Goal: Find specific page/section: Find specific page/section

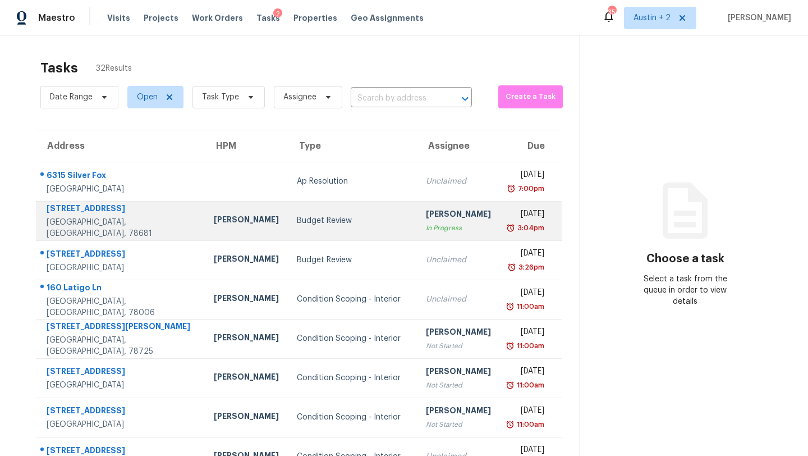
click at [297, 218] on div "Budget Review" at bounding box center [352, 220] width 111 height 11
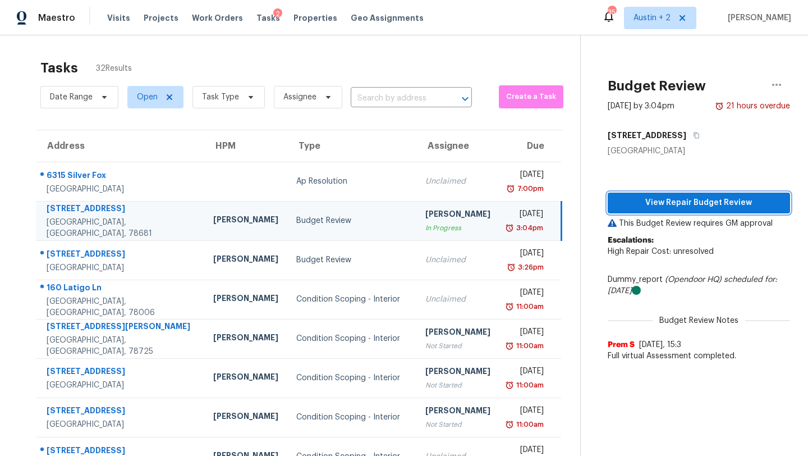
click at [680, 203] on span "View Repair Budget Review" at bounding box center [699, 203] width 164 height 14
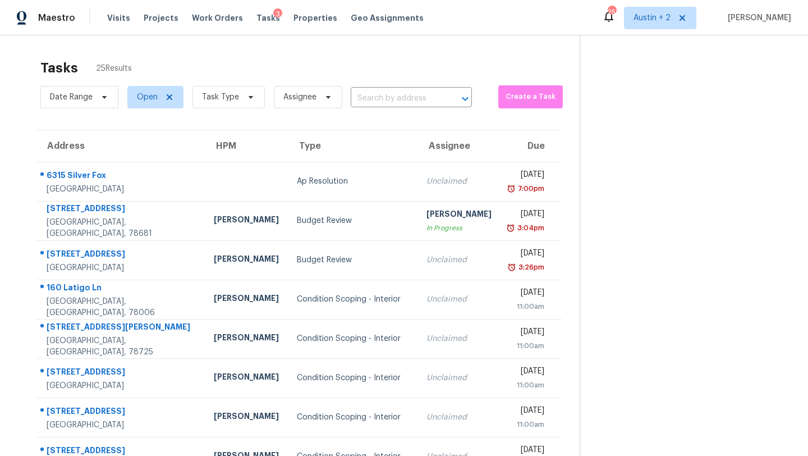
scroll to position [51, 0]
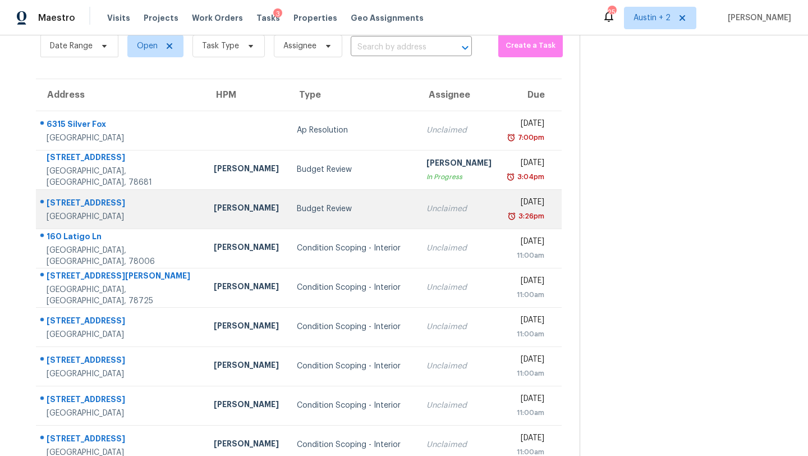
click at [297, 212] on div "Budget Review" at bounding box center [353, 208] width 112 height 11
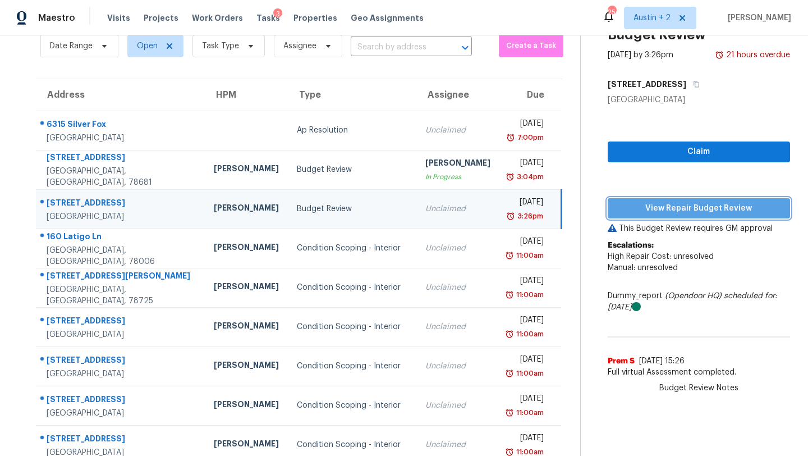
click at [646, 210] on span "View Repair Budget Review" at bounding box center [699, 208] width 164 height 14
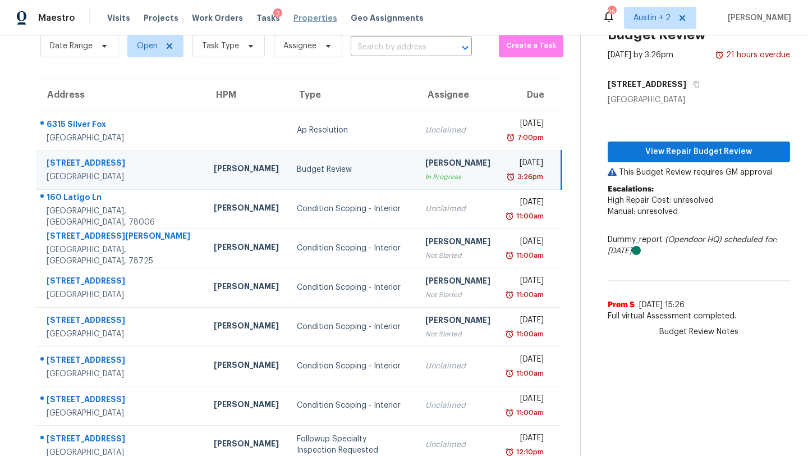
click at [305, 17] on span "Properties" at bounding box center [315, 17] width 44 height 11
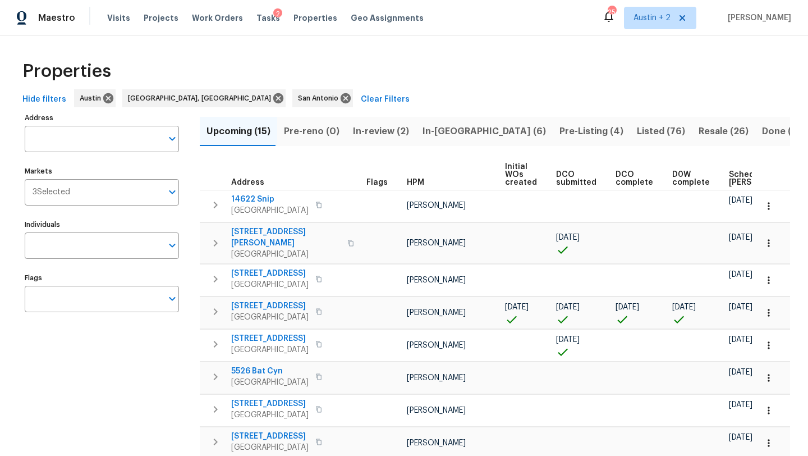
click at [637, 130] on span "Listed (76)" at bounding box center [661, 131] width 48 height 16
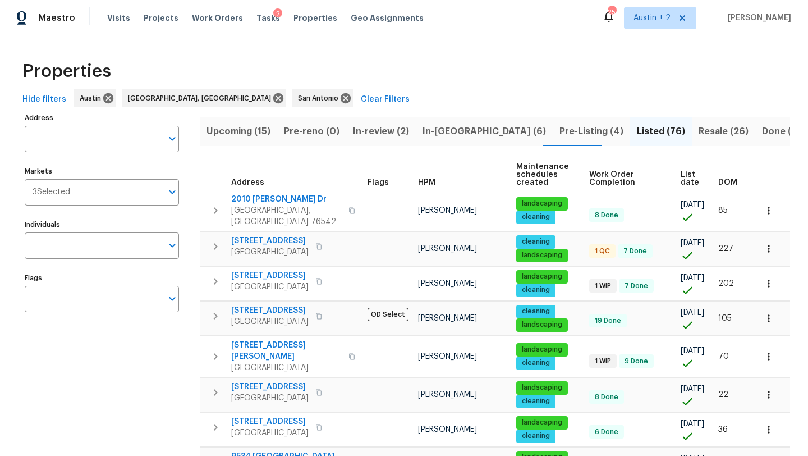
click at [733, 181] on span "DOM" at bounding box center [727, 182] width 19 height 8
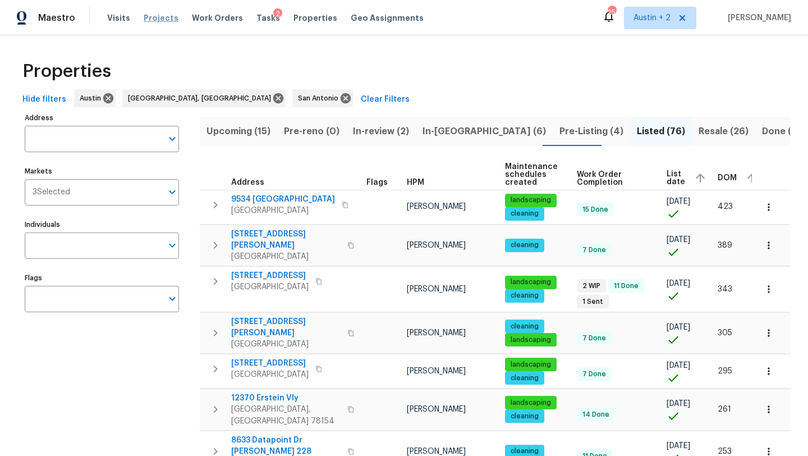
click at [148, 22] on span "Projects" at bounding box center [161, 17] width 35 height 11
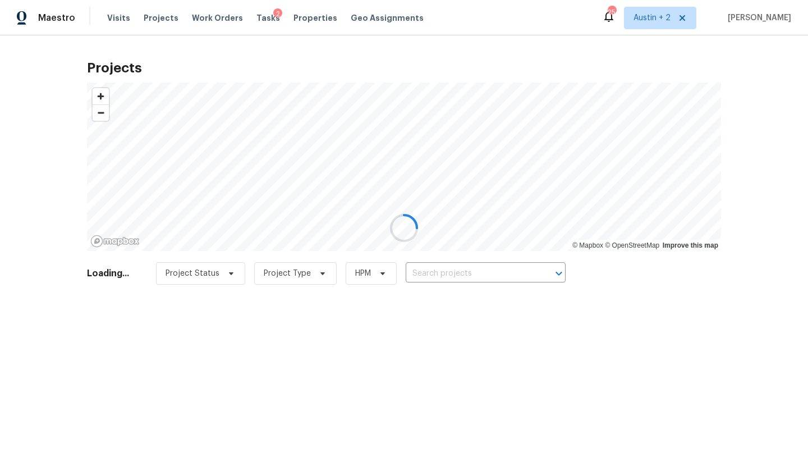
click at [481, 269] on div at bounding box center [404, 228] width 808 height 456
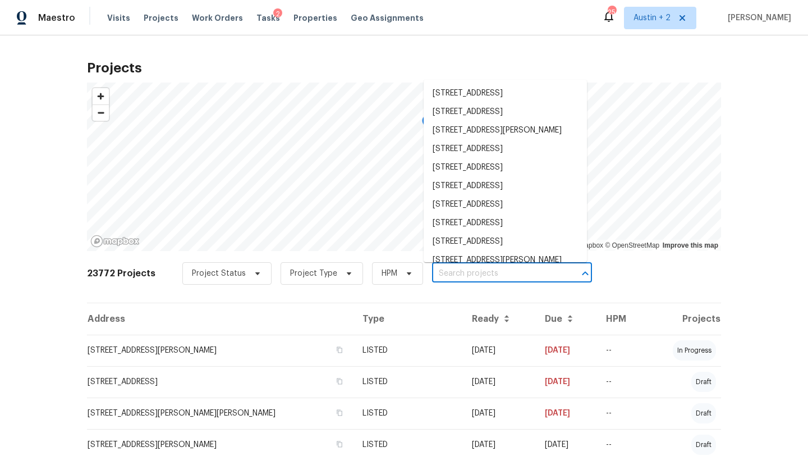
click at [480, 273] on input "text" at bounding box center [496, 273] width 128 height 17
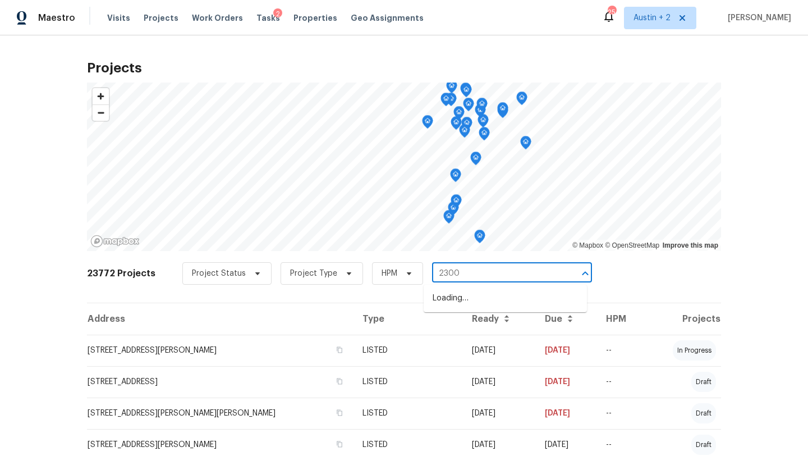
type input "23006"
click at [488, 303] on li "[STREET_ADDRESS]" at bounding box center [505, 298] width 163 height 19
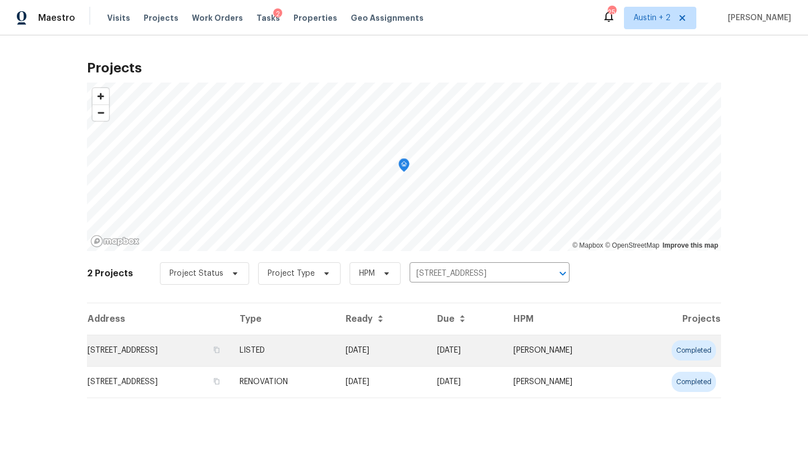
click at [218, 350] on td "[STREET_ADDRESS]" at bounding box center [159, 349] width 144 height 31
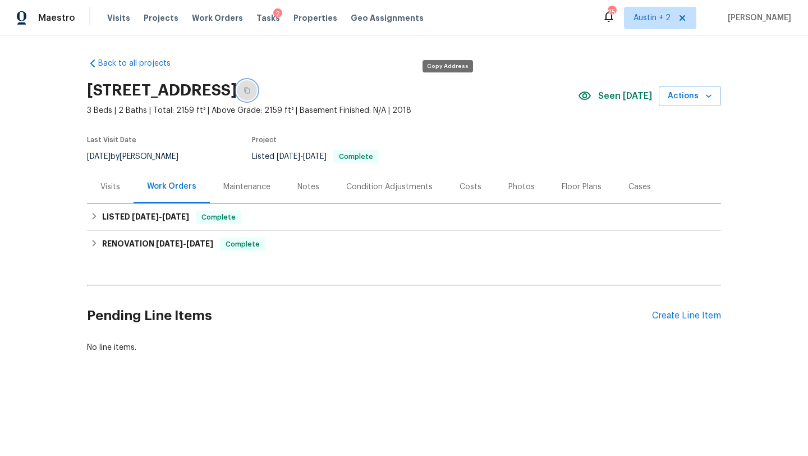
click at [250, 90] on icon "button" at bounding box center [247, 90] width 7 height 7
click at [269, 223] on div "LISTED [DATE] - [DATE] Complete" at bounding box center [403, 216] width 627 height 13
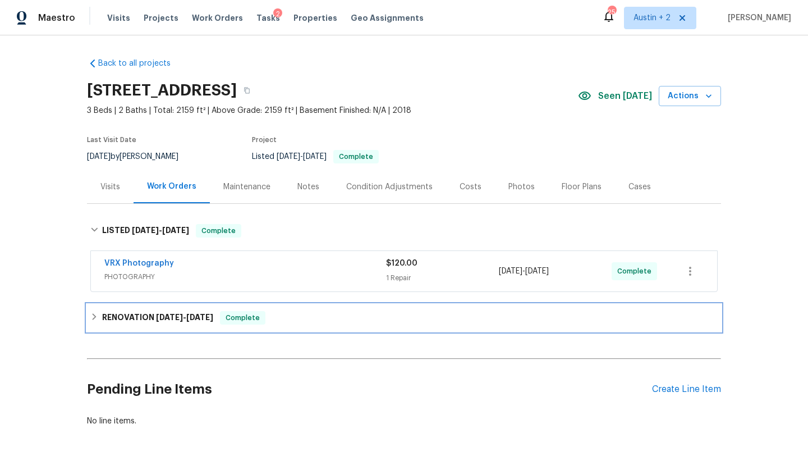
click at [288, 323] on div "RENOVATION [DATE] - [DATE] Complete" at bounding box center [403, 317] width 627 height 13
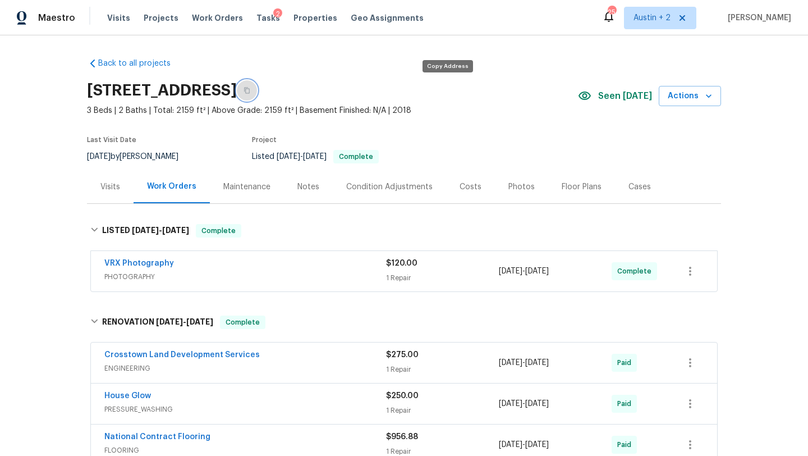
click at [250, 93] on icon "button" at bounding box center [247, 90] width 7 height 7
click at [111, 188] on div "Visits" at bounding box center [110, 186] width 20 height 11
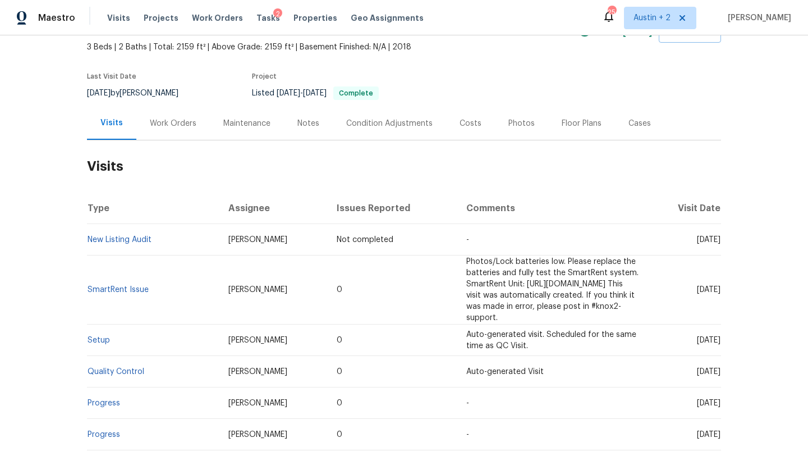
scroll to position [16, 0]
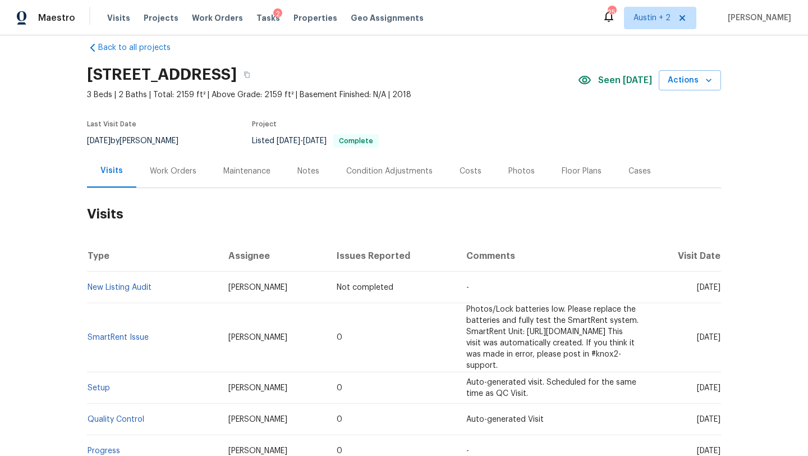
click at [173, 172] on div "Work Orders" at bounding box center [173, 171] width 47 height 11
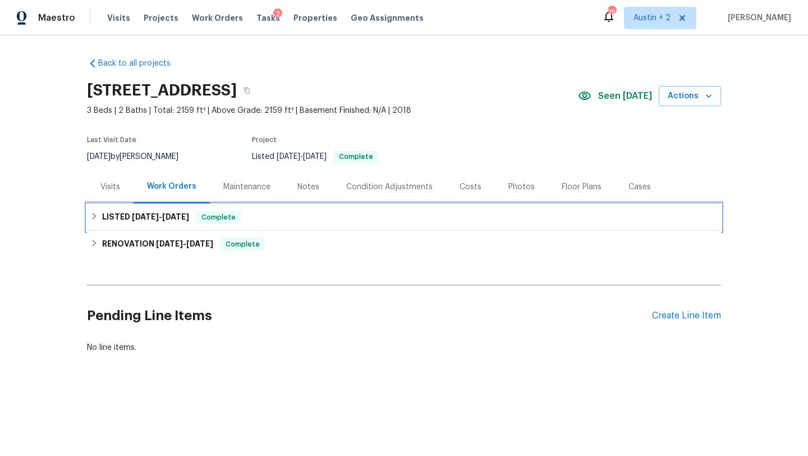
click at [315, 222] on div "LISTED [DATE] - [DATE] Complete" at bounding box center [403, 216] width 627 height 13
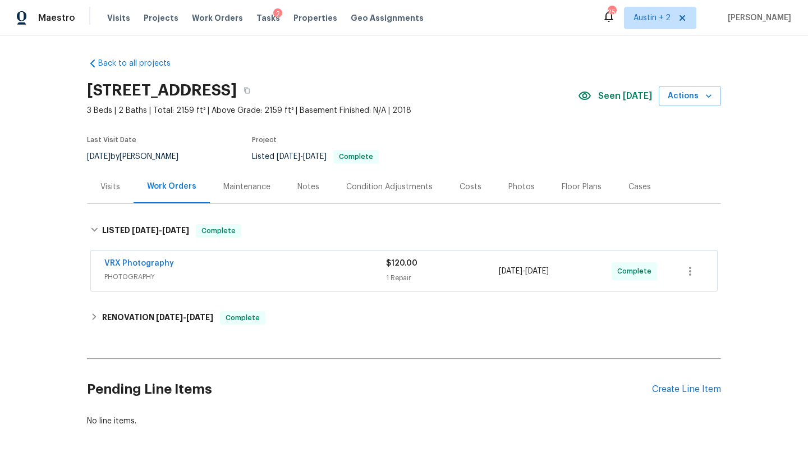
click at [318, 334] on div "Back to all projects [STREET_ADDRESS] 3 Beds | 2 Baths | Total: 2159 ft² | Abov…" at bounding box center [404, 242] width 634 height 387
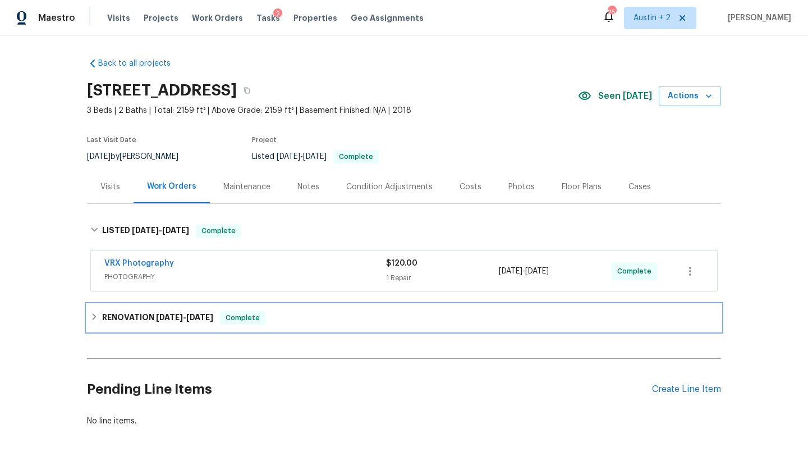
click at [329, 318] on div "RENOVATION [DATE] - [DATE] Complete" at bounding box center [403, 317] width 627 height 13
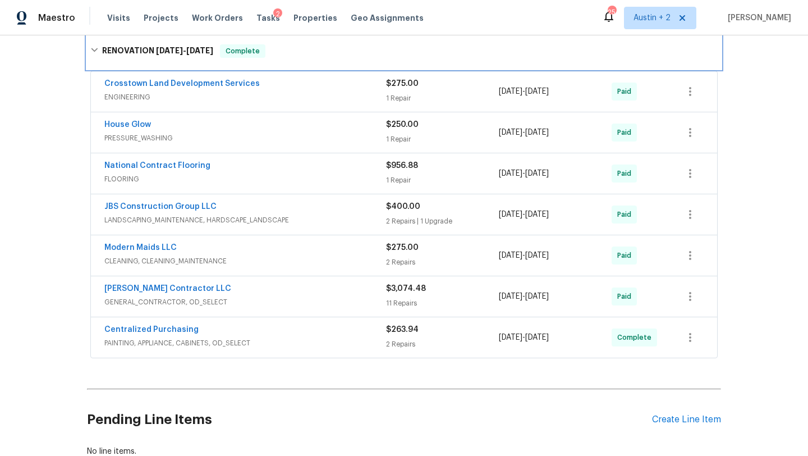
scroll to position [273, 0]
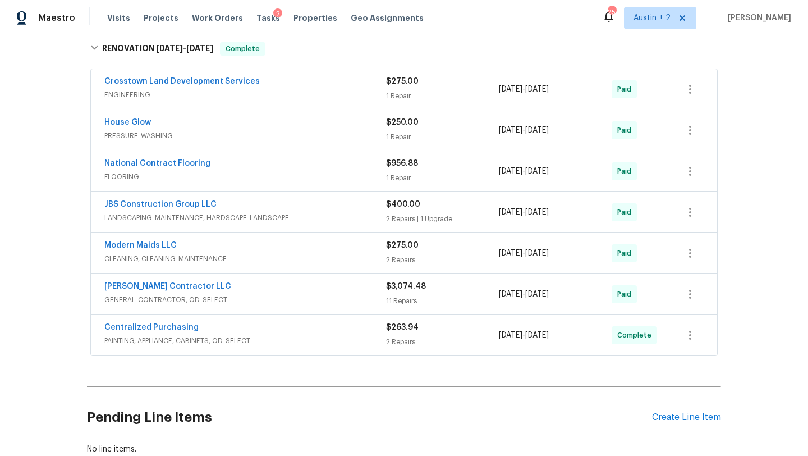
click at [332, 209] on div "JBS Construction Group LLC" at bounding box center [245, 205] width 282 height 13
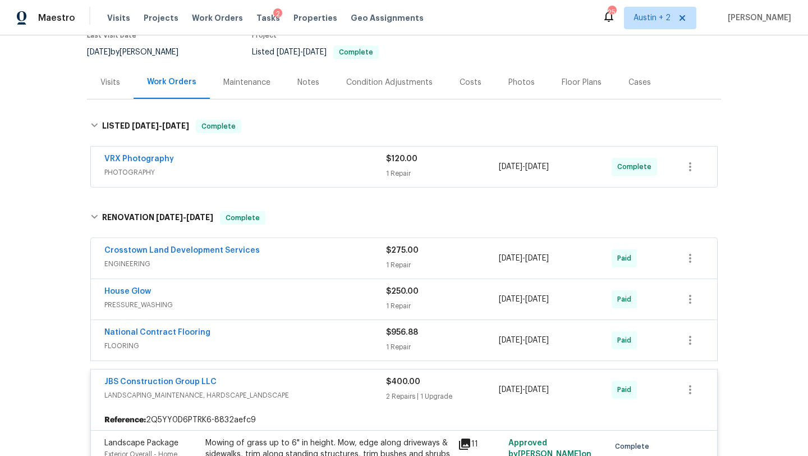
scroll to position [102, 0]
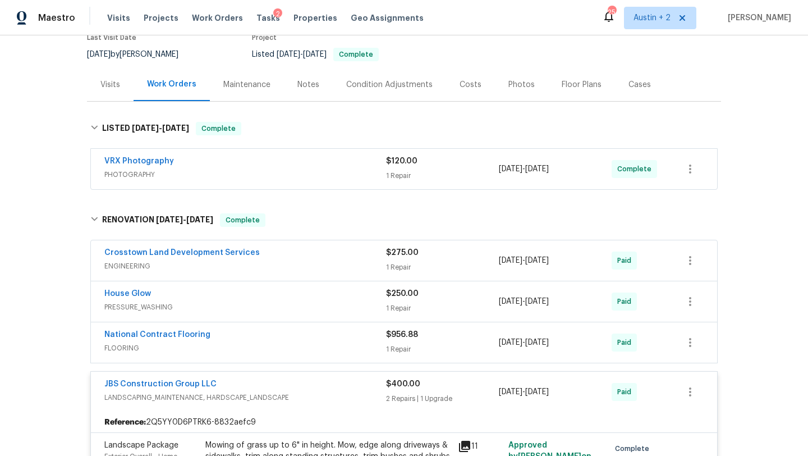
click at [461, 82] on div "Costs" at bounding box center [471, 84] width 22 height 11
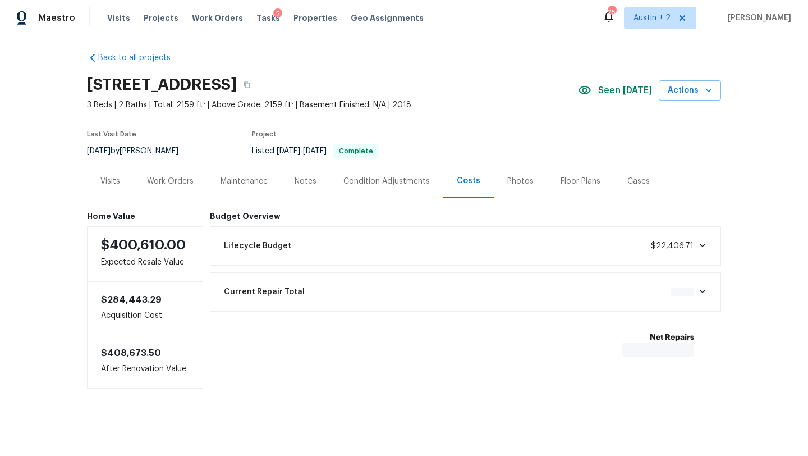
scroll to position [6, 0]
